Goal: Information Seeking & Learning: Learn about a topic

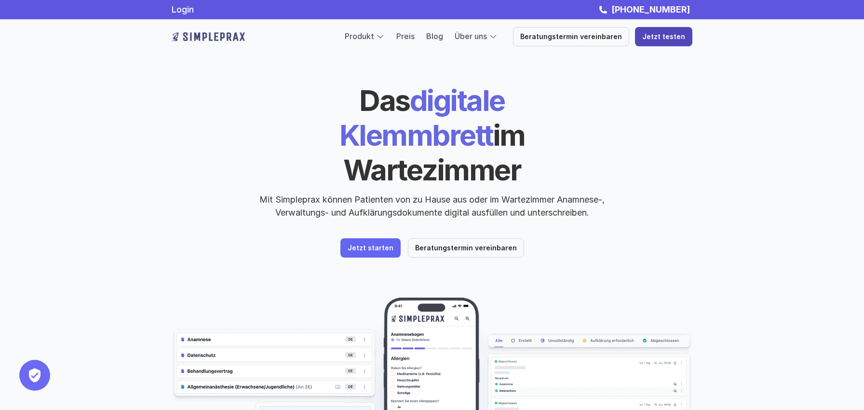
click at [650, 37] on p "Jetzt testen" at bounding box center [663, 37] width 43 height 8
click at [179, 9] on link "Login" at bounding box center [183, 9] width 22 height 10
click at [750, 282] on div "Das digitale Klemmbrett im Wartezimmer Mit Simpleprax können Patienten von zu H…" at bounding box center [432, 276] width 864 height 552
click at [415, 37] on link "Preis" at bounding box center [405, 36] width 18 height 10
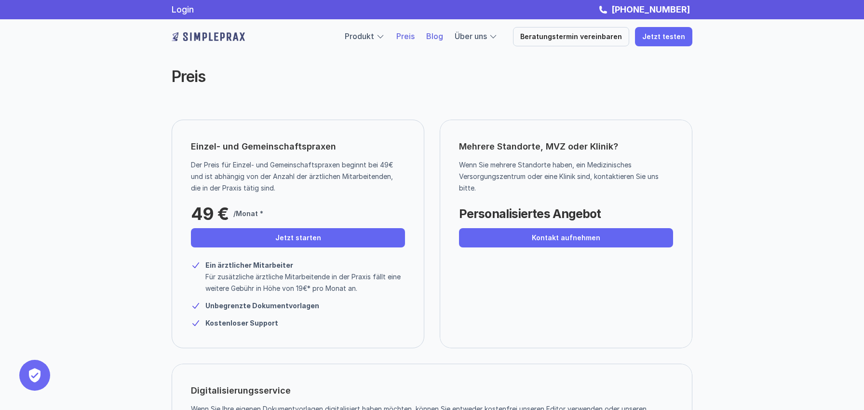
click at [443, 35] on link "Blog" at bounding box center [434, 36] width 17 height 10
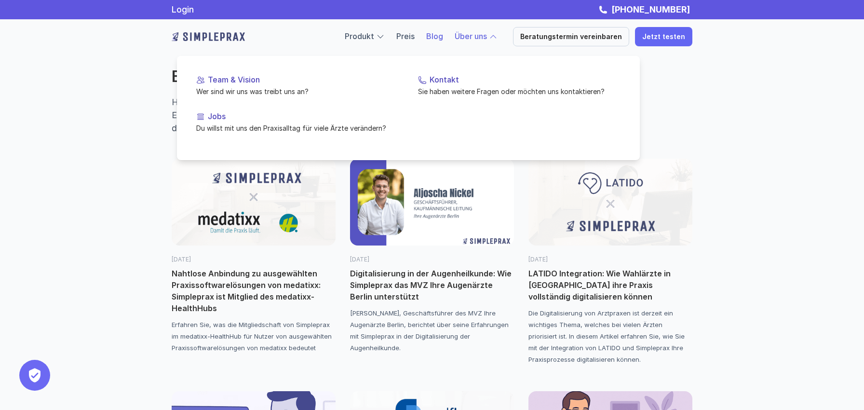
click at [469, 32] on link "Über uns" at bounding box center [471, 36] width 32 height 10
click at [487, 34] on link "Über uns" at bounding box center [471, 36] width 32 height 10
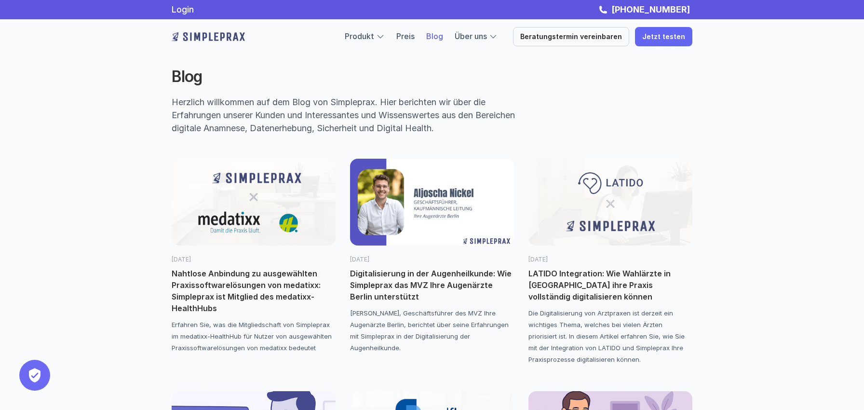
click at [711, 74] on div "Blog Herzlich willkommen auf dem Blog von Simpleprax. Hier berichten wir über d…" at bounding box center [432, 96] width 579 height 115
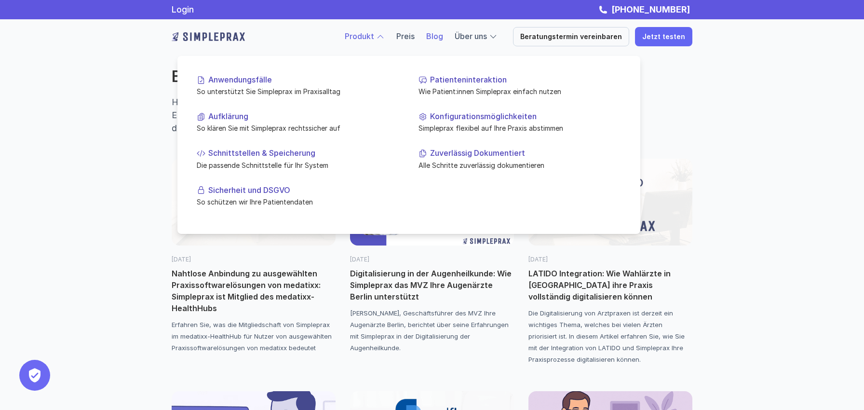
click at [374, 35] on link "Produkt" at bounding box center [359, 36] width 29 height 10
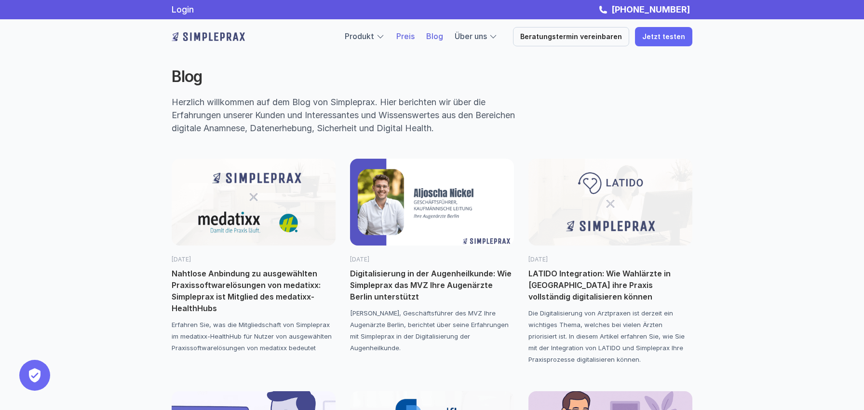
click at [415, 36] on link "Preis" at bounding box center [405, 36] width 18 height 10
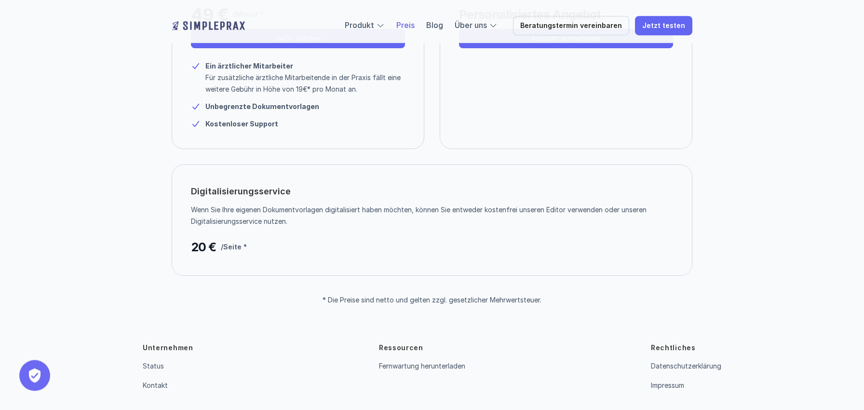
scroll to position [231, 0]
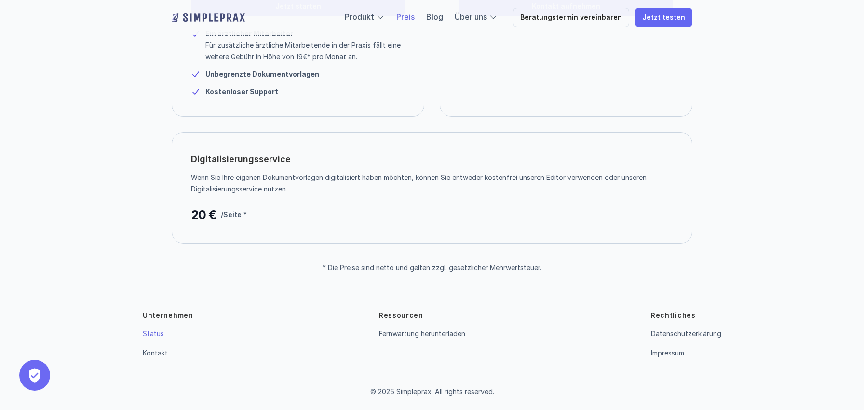
click at [154, 331] on link "Status" at bounding box center [153, 333] width 21 height 8
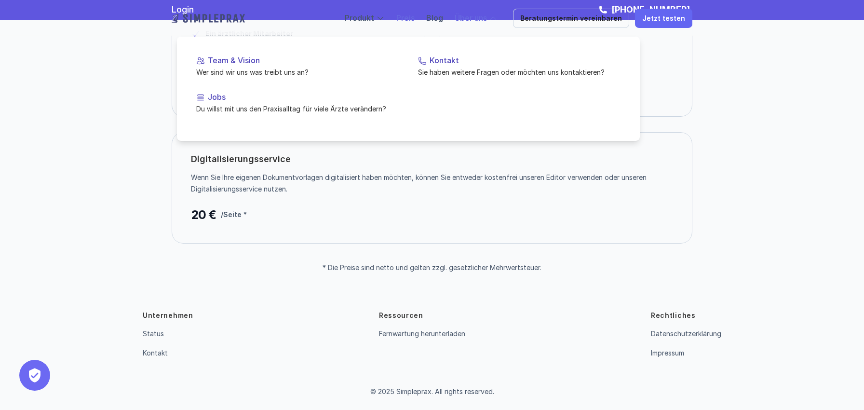
scroll to position [0, 0]
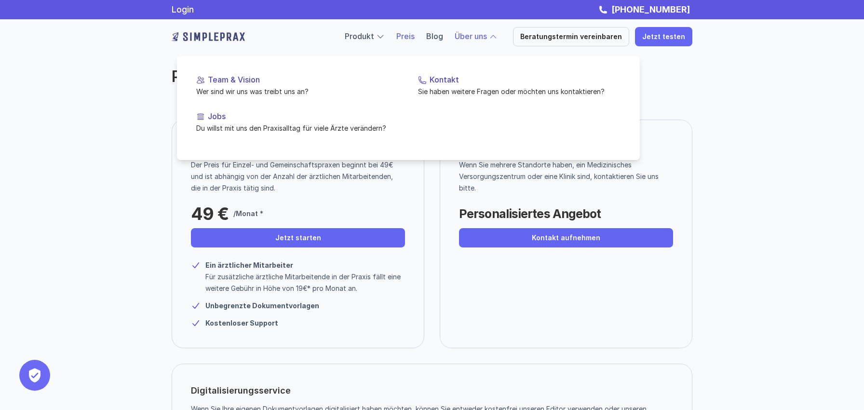
click at [487, 37] on link "Über uns" at bounding box center [471, 36] width 32 height 10
click at [486, 34] on link "Über uns" at bounding box center [471, 36] width 32 height 10
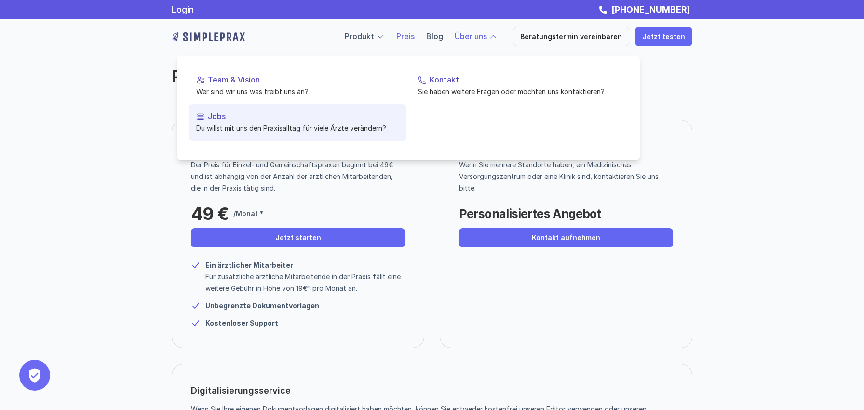
click at [272, 125] on p "Du willst mit uns den Praxisalltag für viele Ärzte verändern?" at bounding box center [297, 128] width 203 height 10
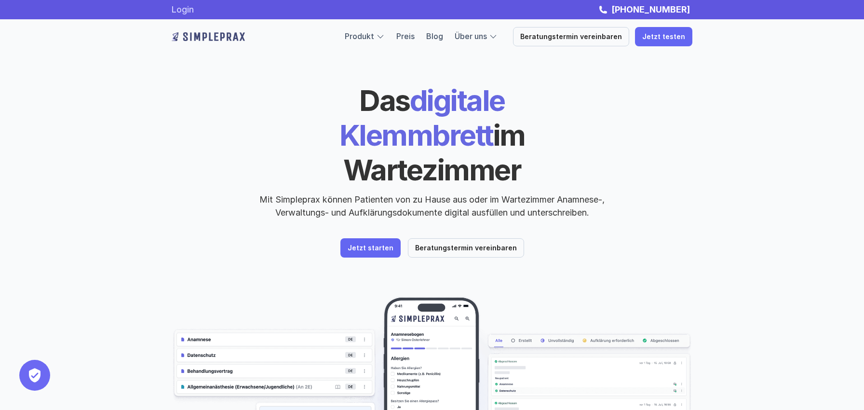
click at [186, 9] on link "Login" at bounding box center [183, 9] width 22 height 10
